Goal: Task Accomplishment & Management: Use online tool/utility

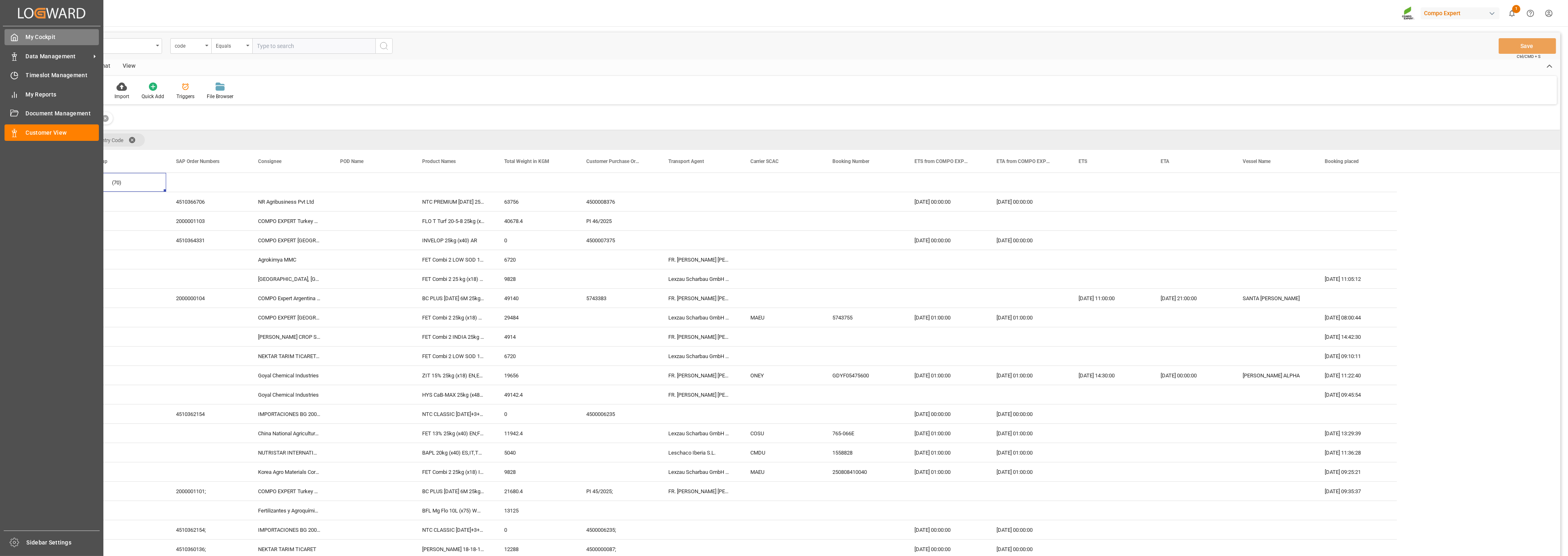
click at [46, 35] on span "My Cockpit" at bounding box center [62, 37] width 74 height 9
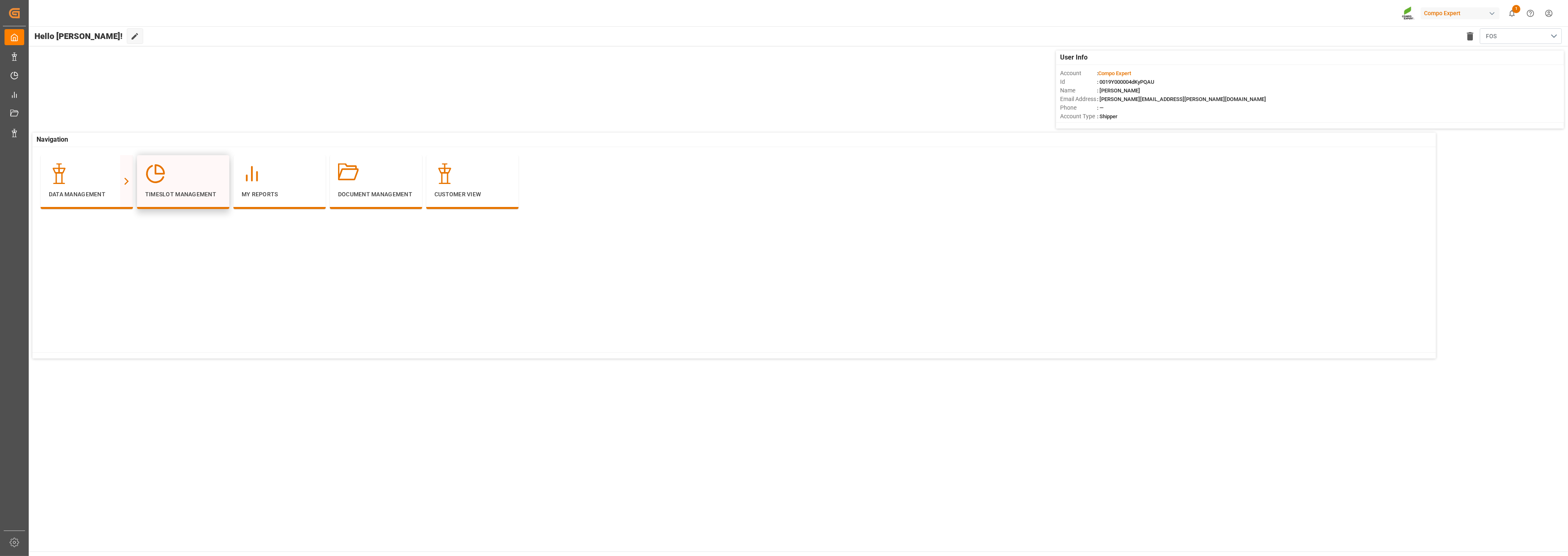
click at [188, 181] on div at bounding box center [183, 174] width 76 height 21
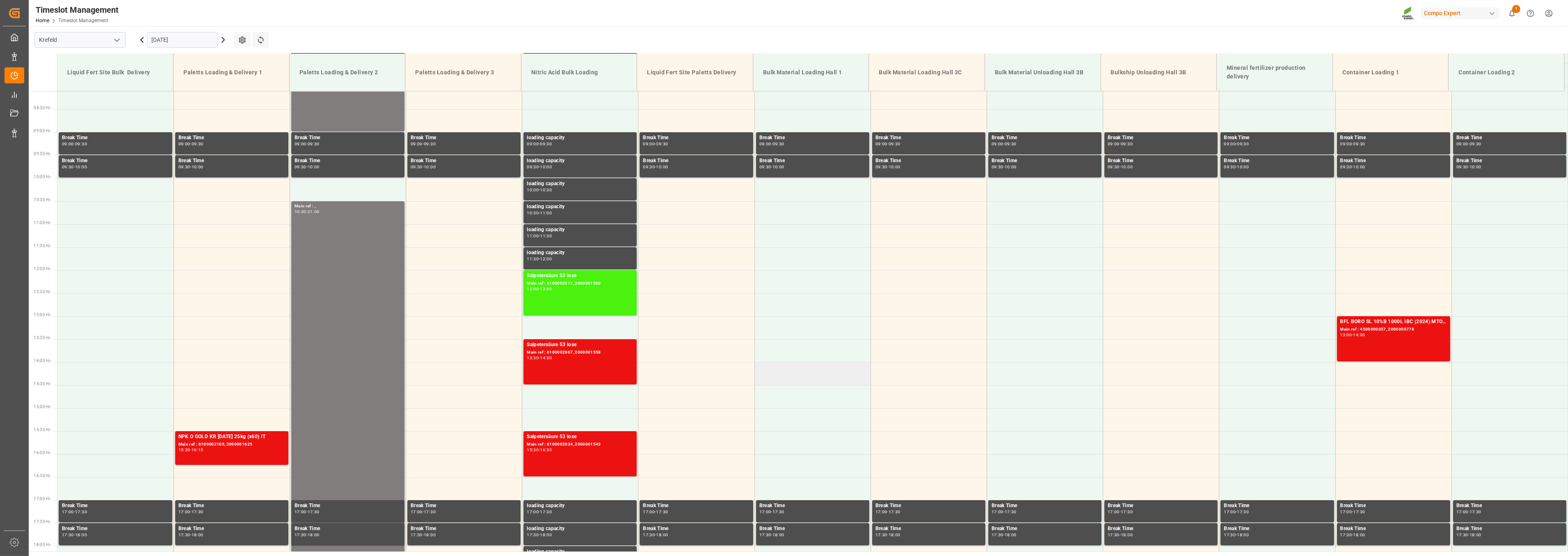
scroll to position [145, 0]
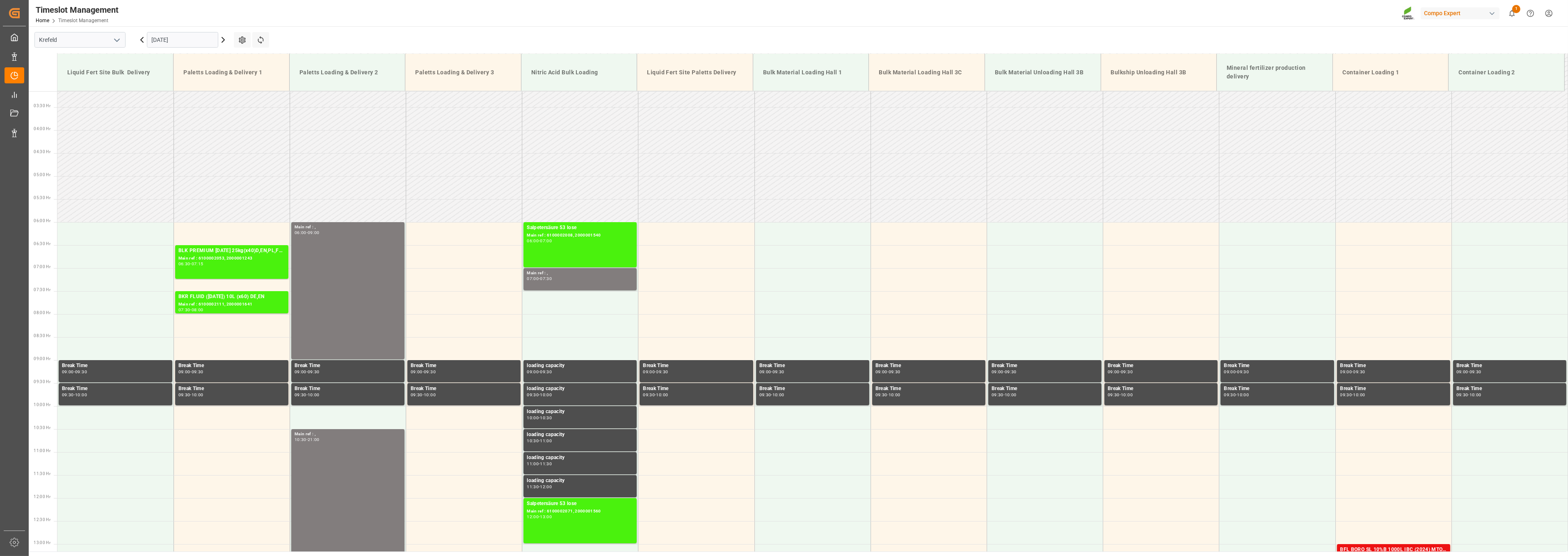
click at [225, 38] on icon at bounding box center [223, 40] width 10 height 10
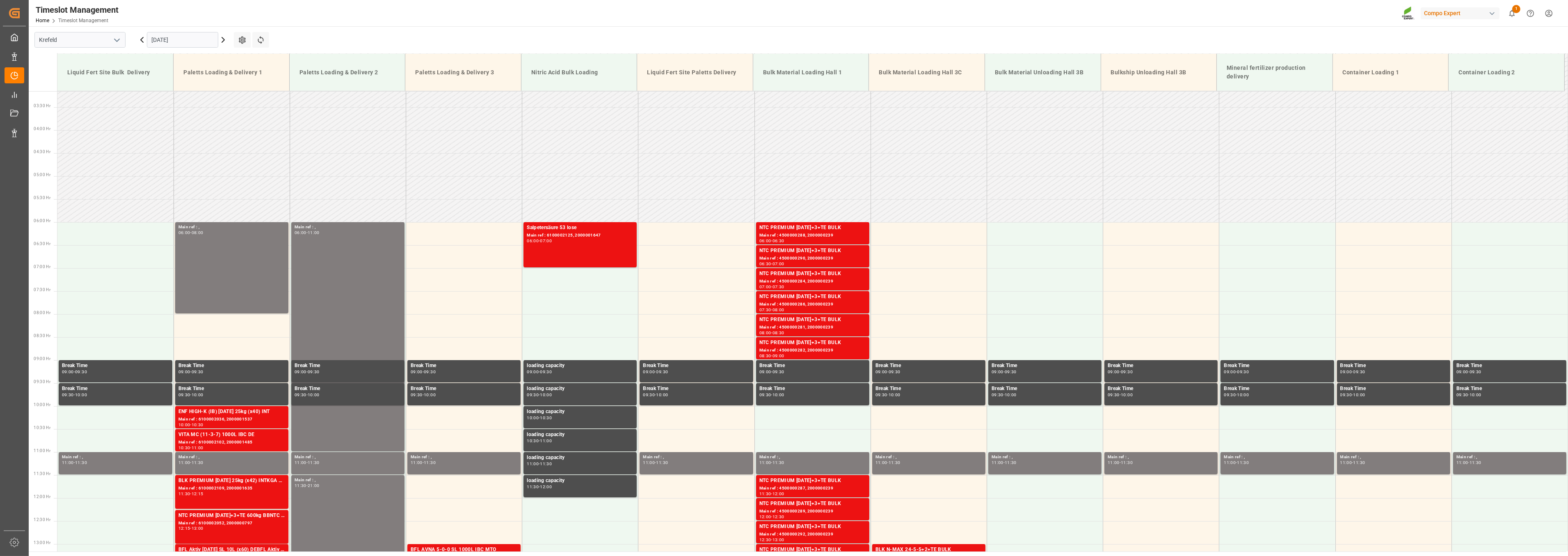
click at [226, 38] on icon at bounding box center [223, 40] width 10 height 10
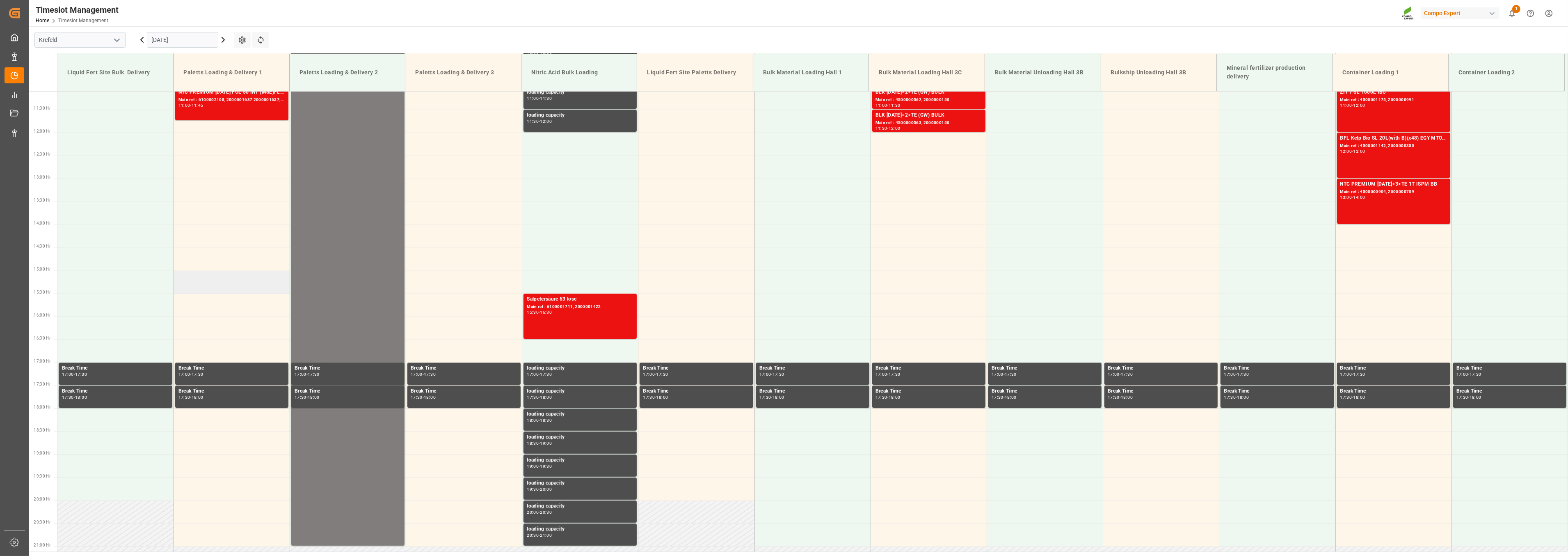
scroll to position [418, 0]
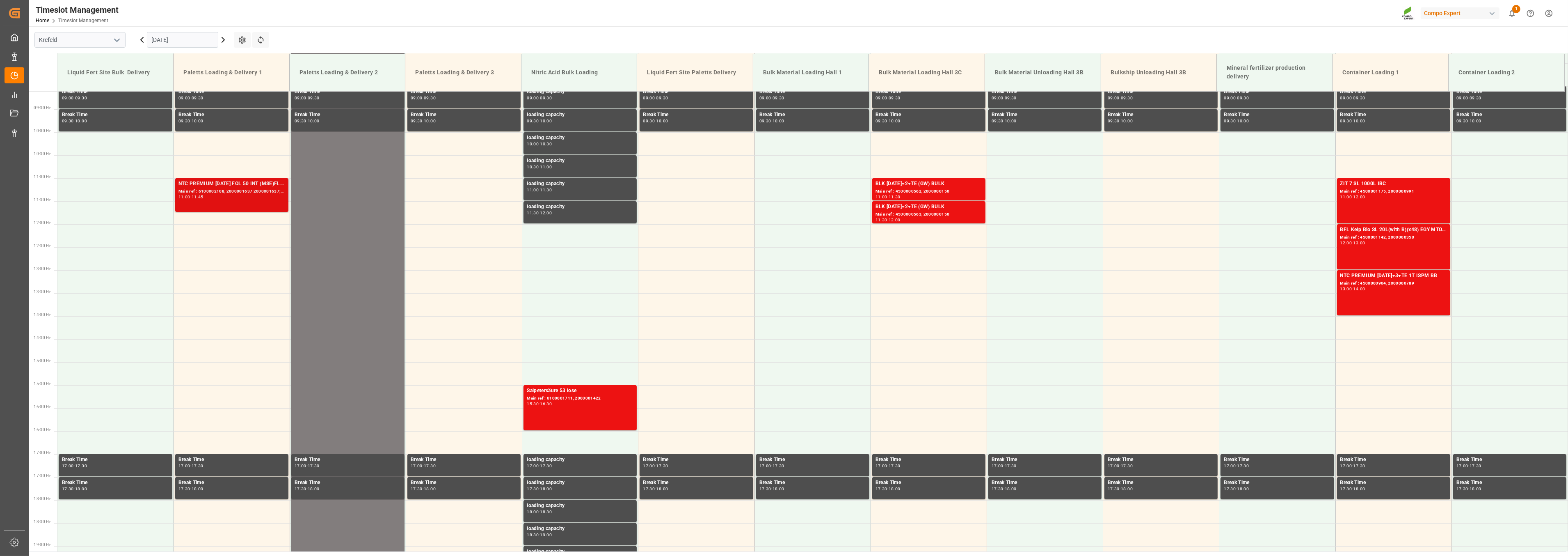
click at [223, 186] on div "NTC PREMIUM [DATE] FOL 50 INT (MSE)FLO T EAGLE K 12-0-24 25kg (x40) INTFLO T TU…" at bounding box center [231, 183] width 107 height 8
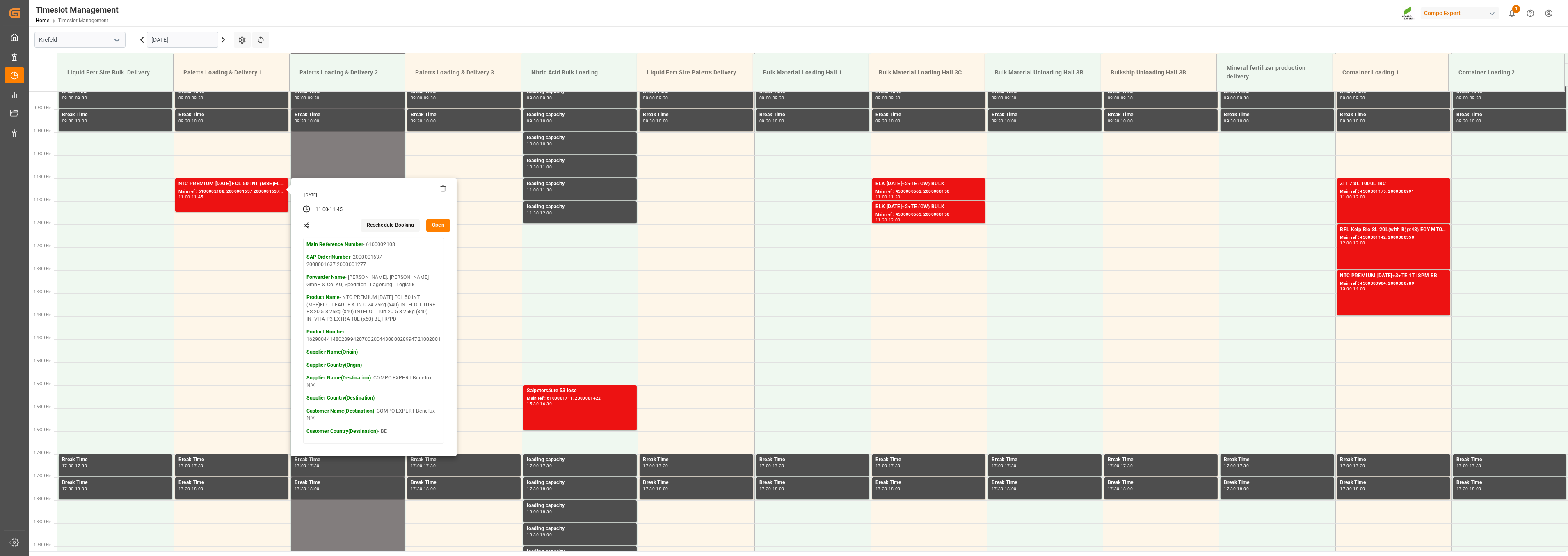
click at [477, 13] on div "Timeslot Management Home Timeslot Management Compo Expert 1 Notifications Only …" at bounding box center [796, 13] width 1545 height 26
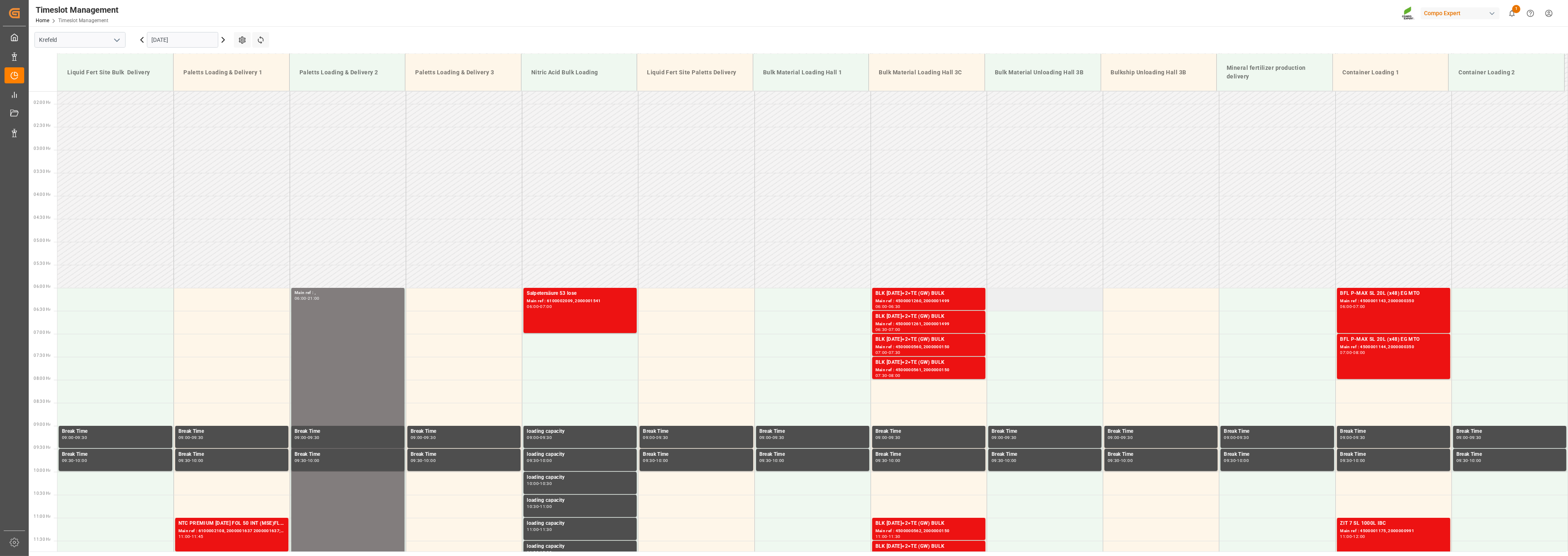
scroll to position [54, 0]
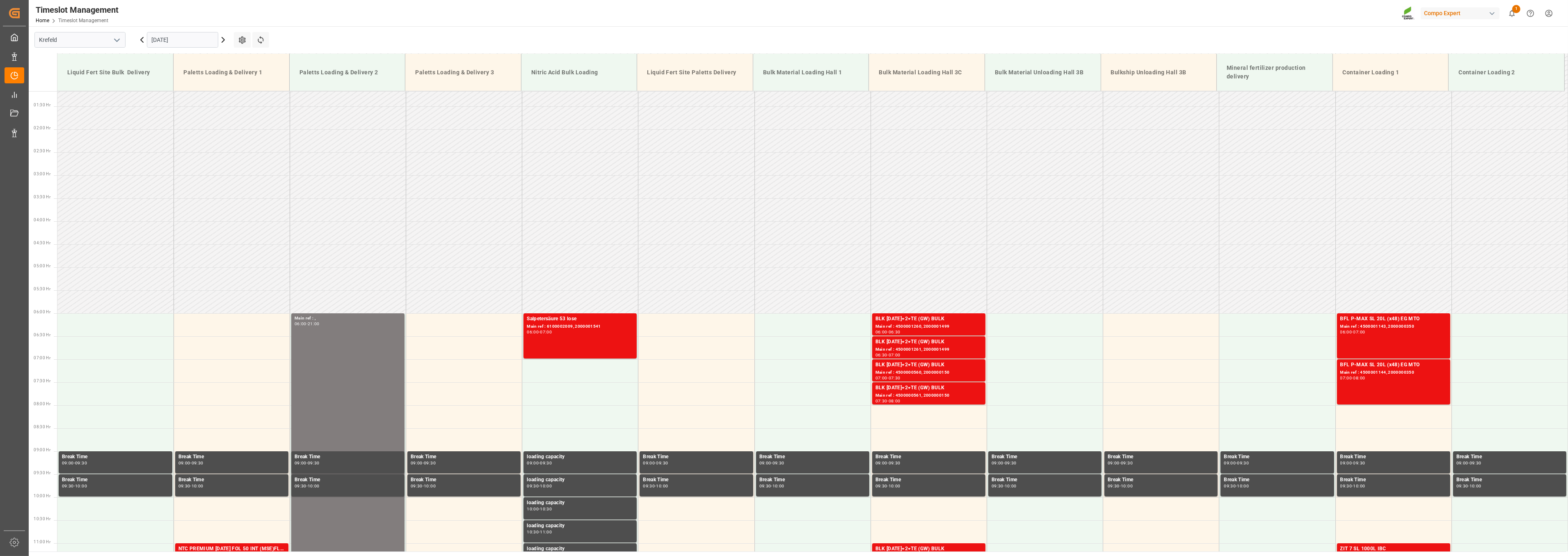
click at [222, 38] on icon at bounding box center [223, 40] width 2 height 5
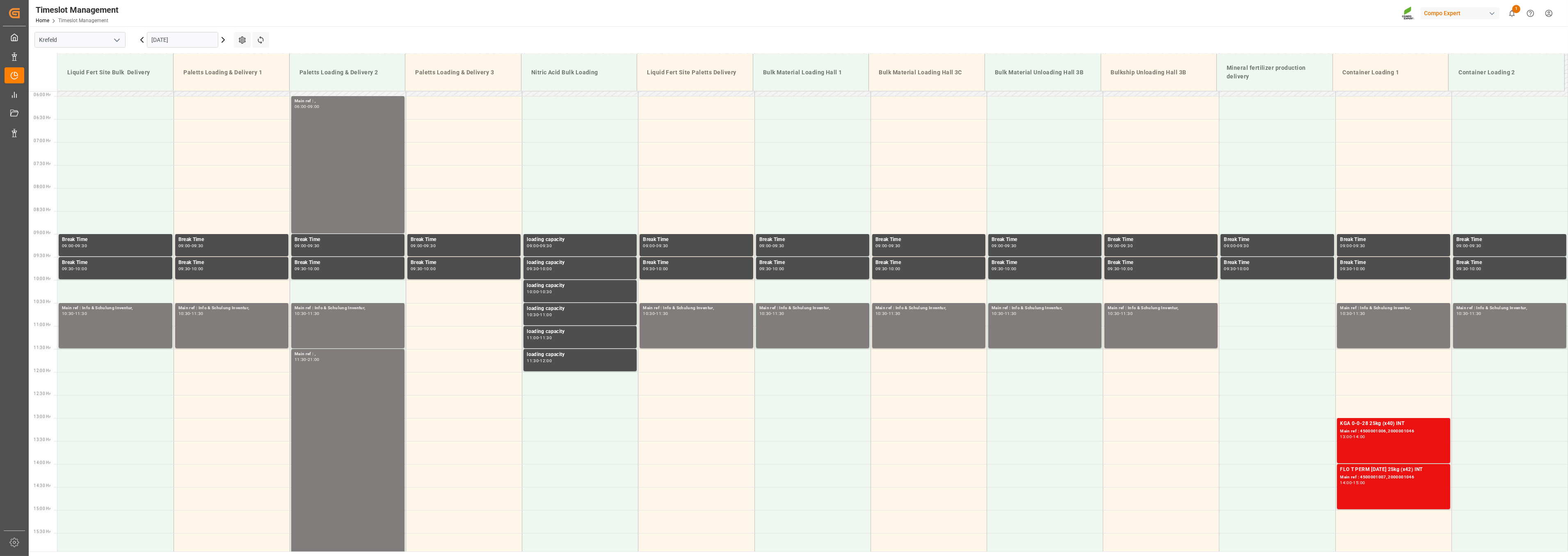
scroll to position [236, 0]
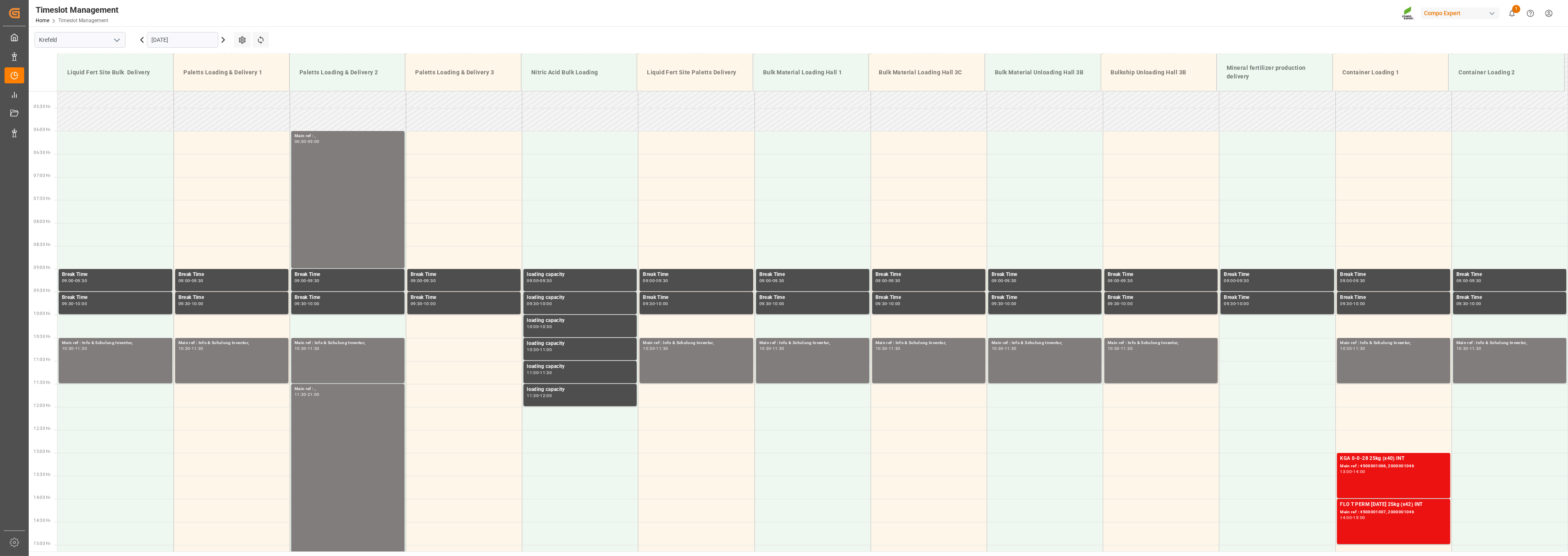
click at [226, 41] on icon at bounding box center [223, 40] width 10 height 10
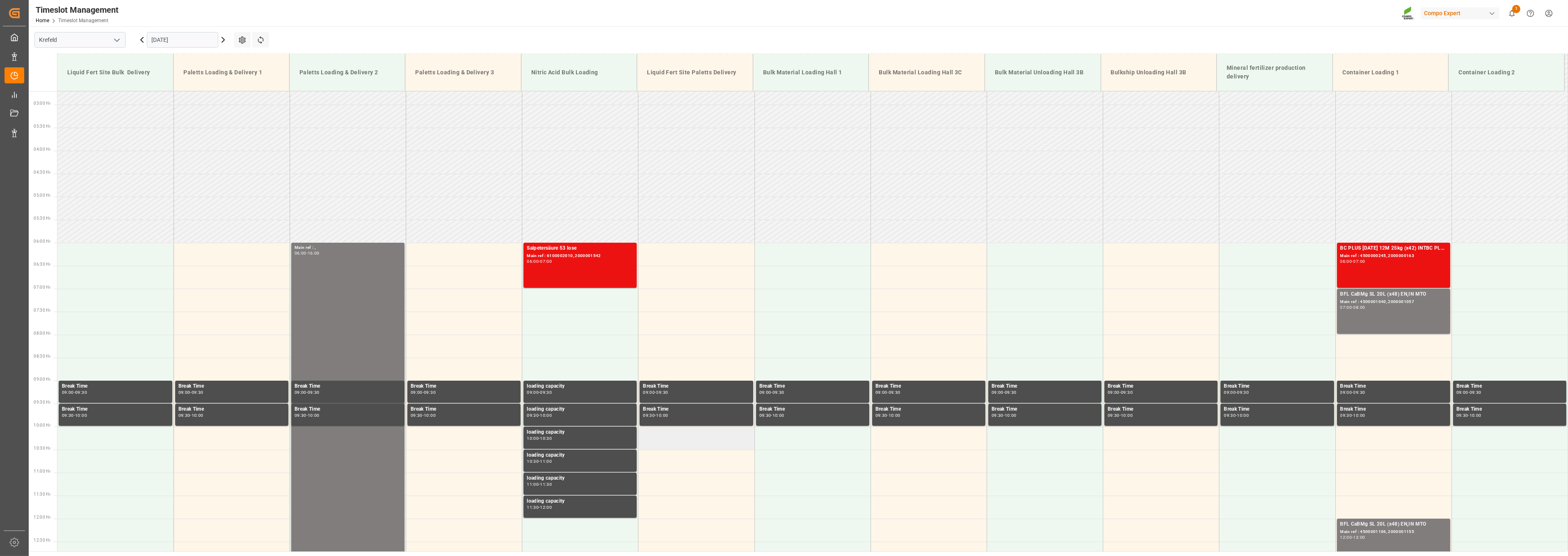
scroll to position [95, 0]
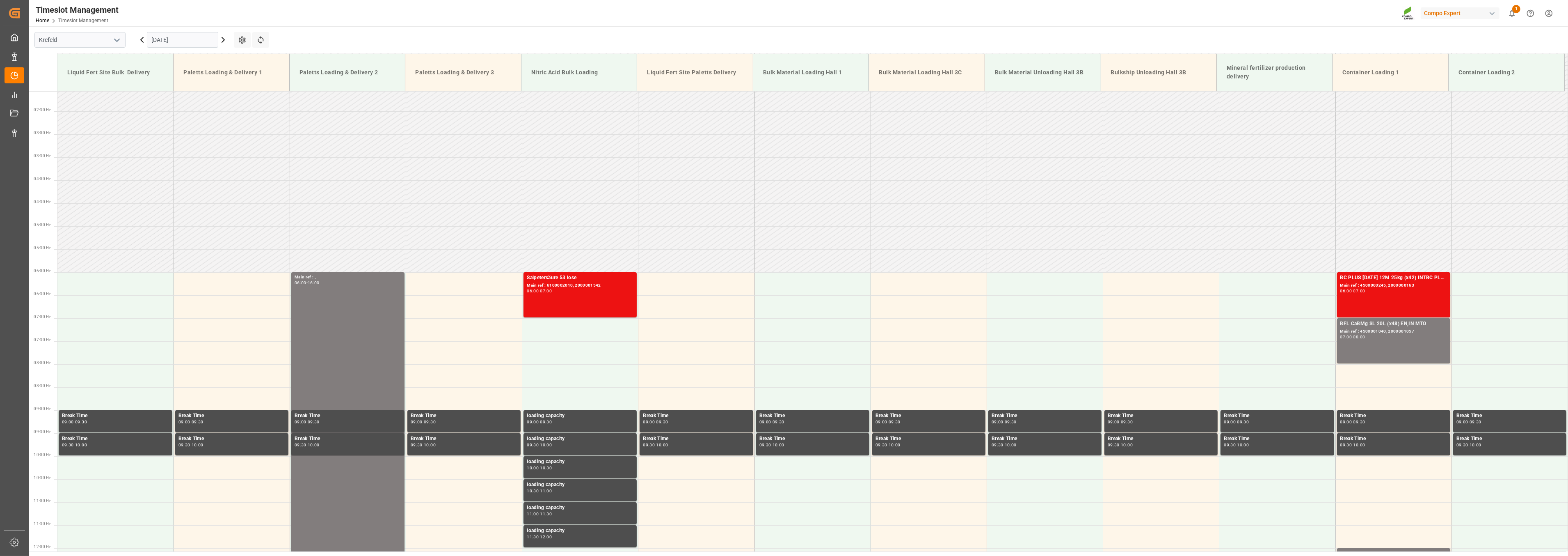
click at [222, 42] on icon at bounding box center [223, 40] width 2 height 5
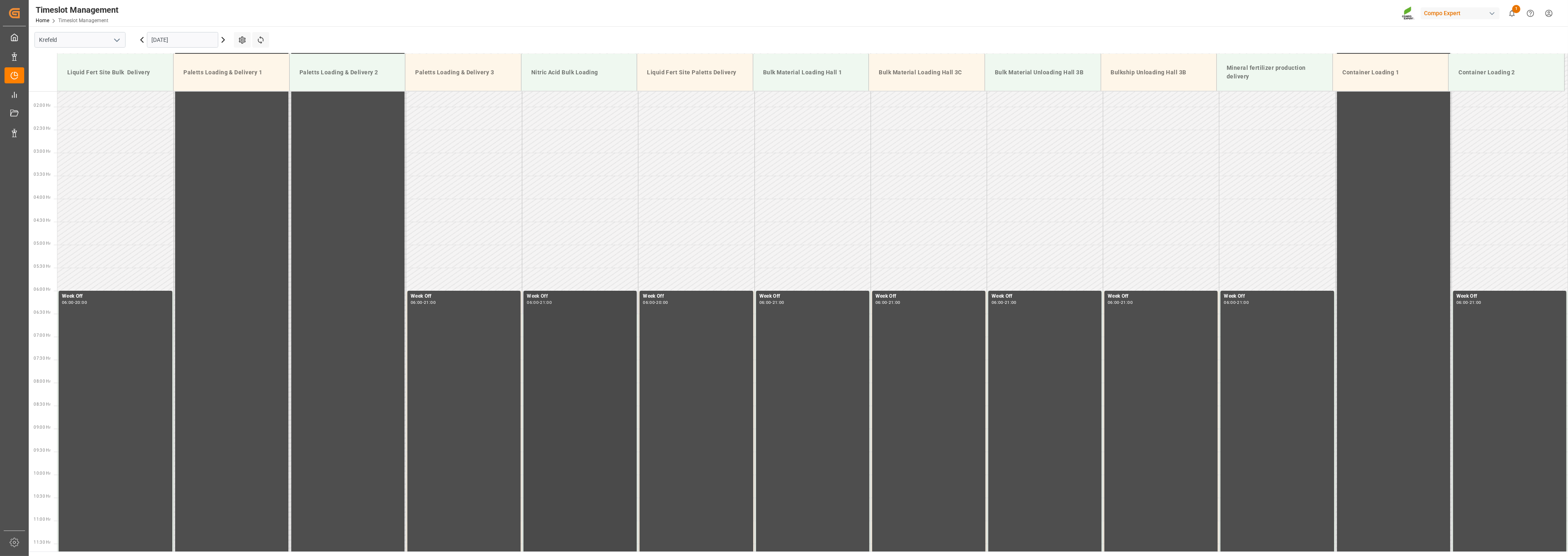
scroll to position [0, 0]
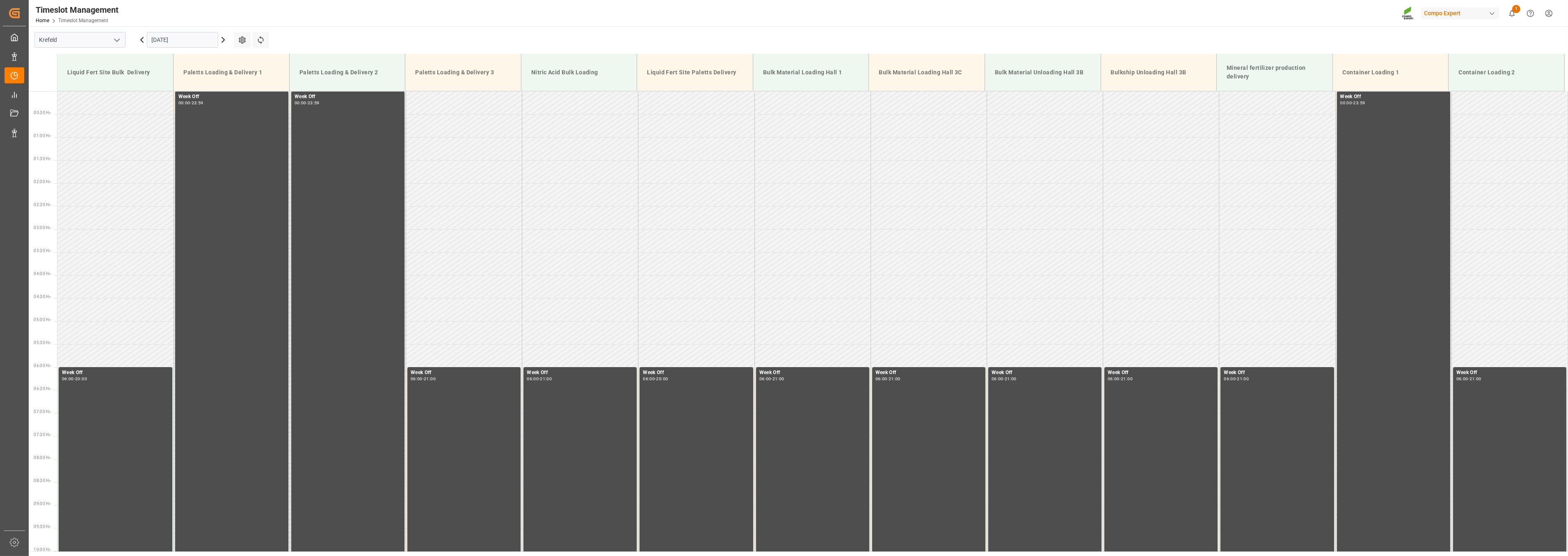
click at [224, 41] on icon at bounding box center [223, 40] width 10 height 10
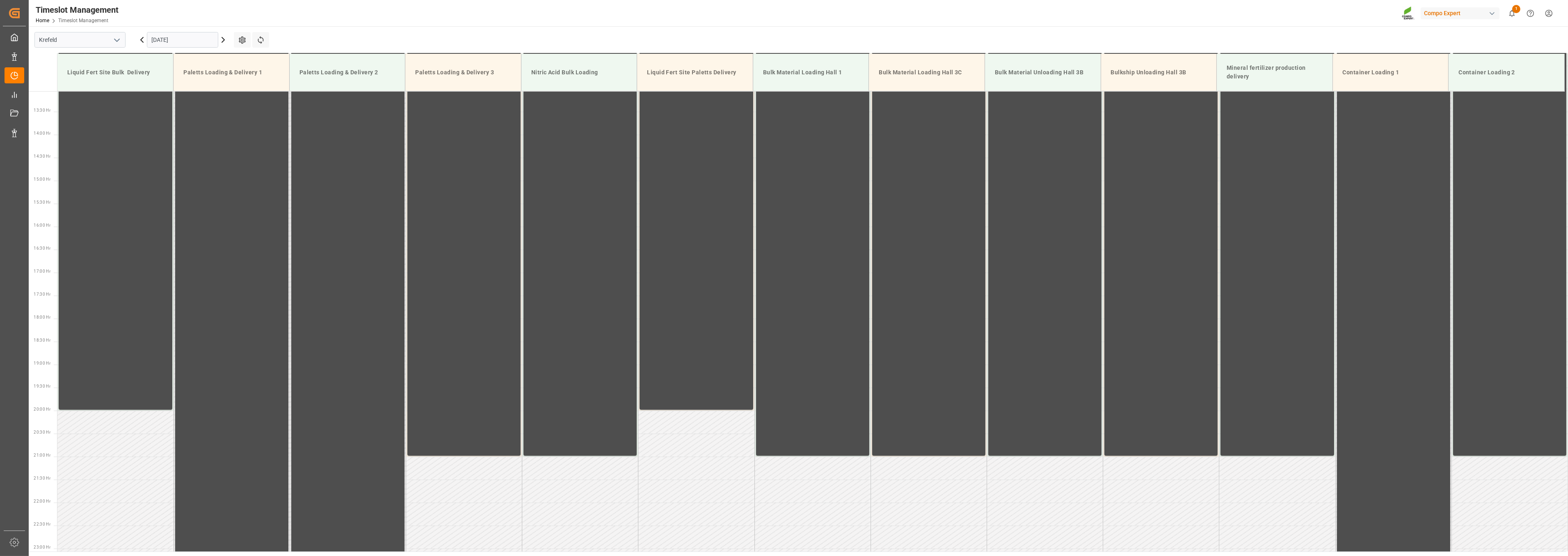
scroll to position [601, 0]
click at [220, 38] on icon at bounding box center [223, 40] width 10 height 10
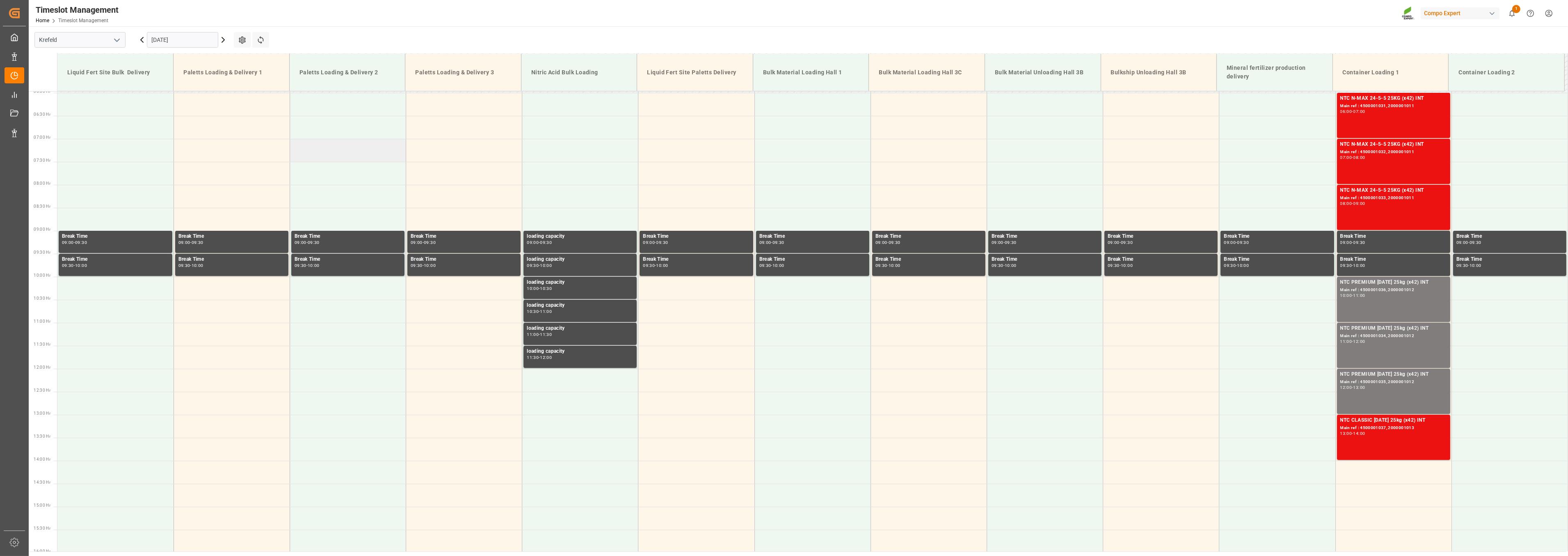
scroll to position [145, 0]
